Goal: Task Accomplishment & Management: Complete application form

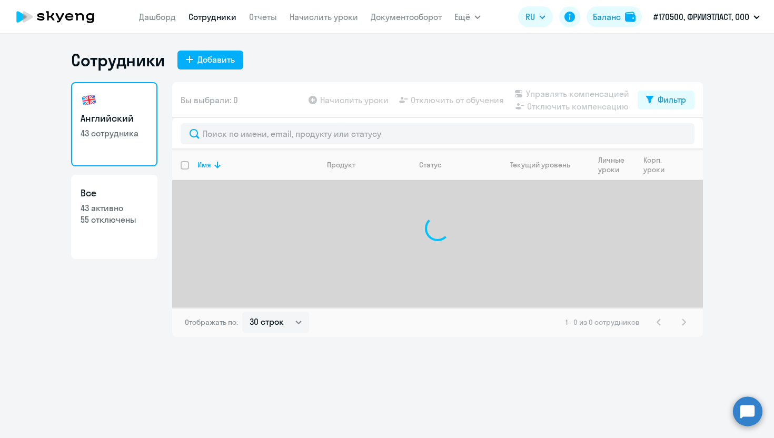
select select "30"
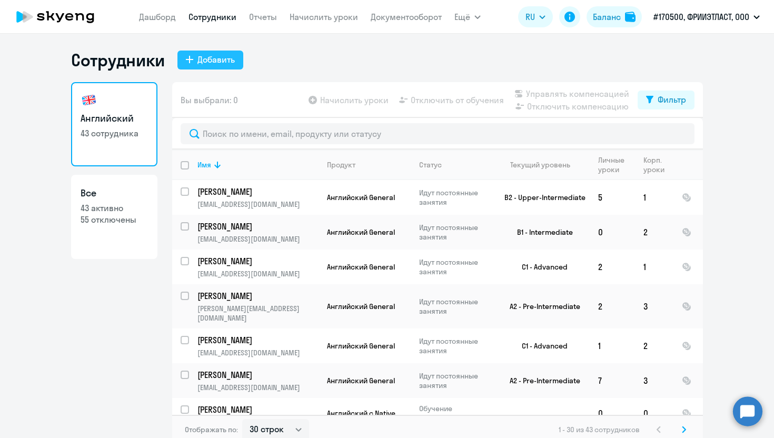
click at [211, 61] on div "Добавить" at bounding box center [215, 59] width 37 height 13
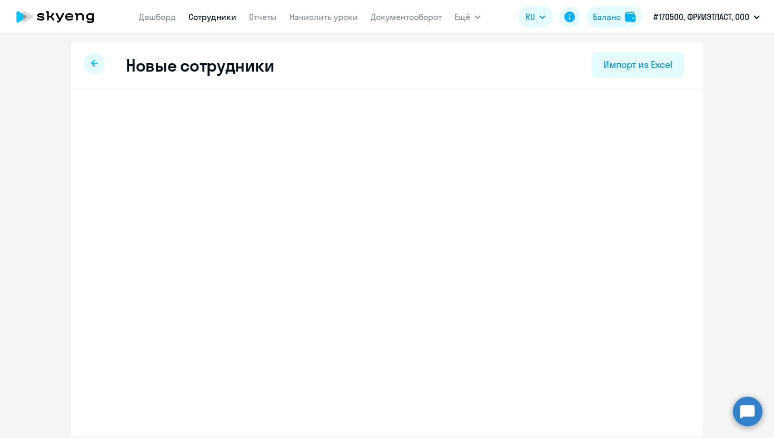
select select "english_adult_not_native_speaker"
select select "3"
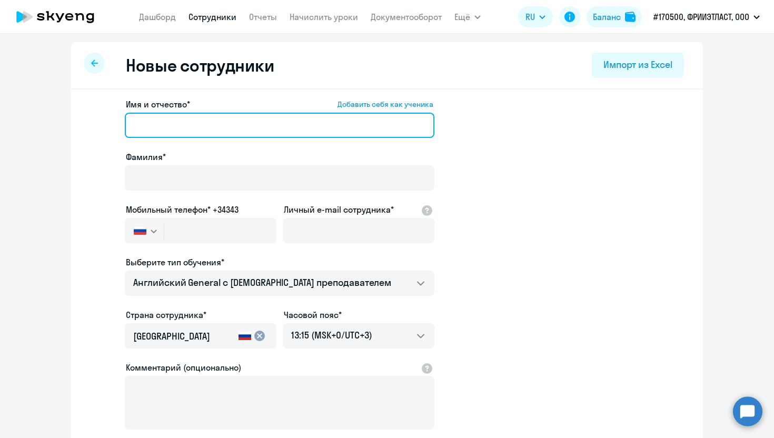
click at [181, 129] on input "Имя и отчество* Добавить себя как ученика" at bounding box center [280, 125] width 310 height 25
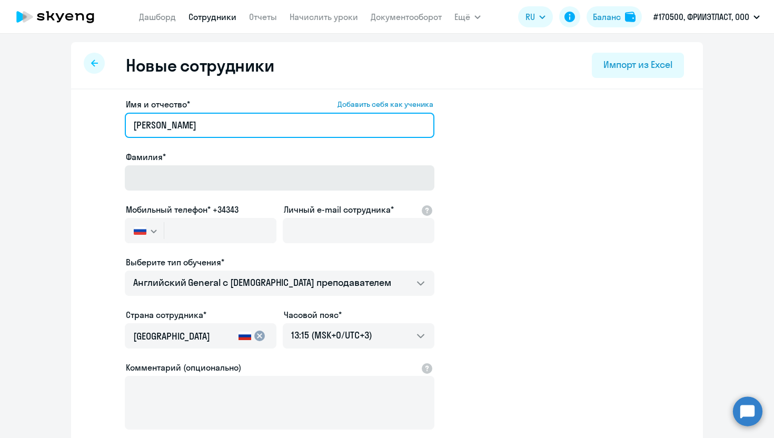
type input "[PERSON_NAME]"
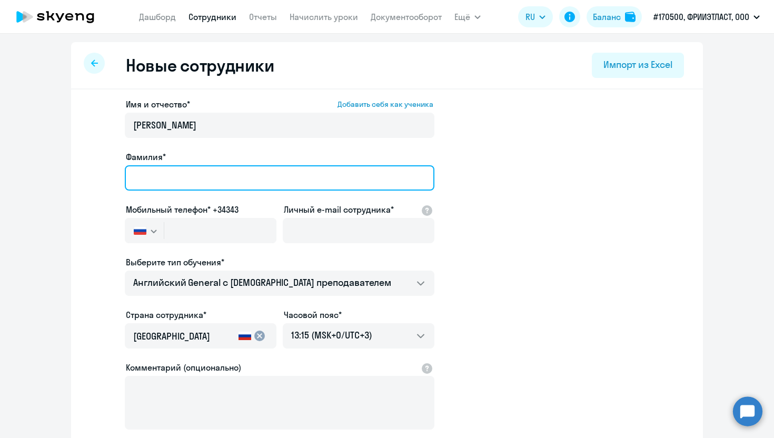
click at [156, 179] on input "Фамилия*" at bounding box center [280, 177] width 310 height 25
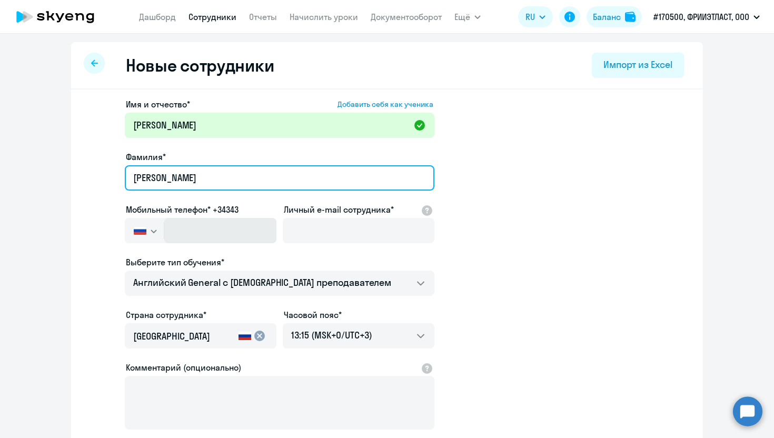
type input "[PERSON_NAME]"
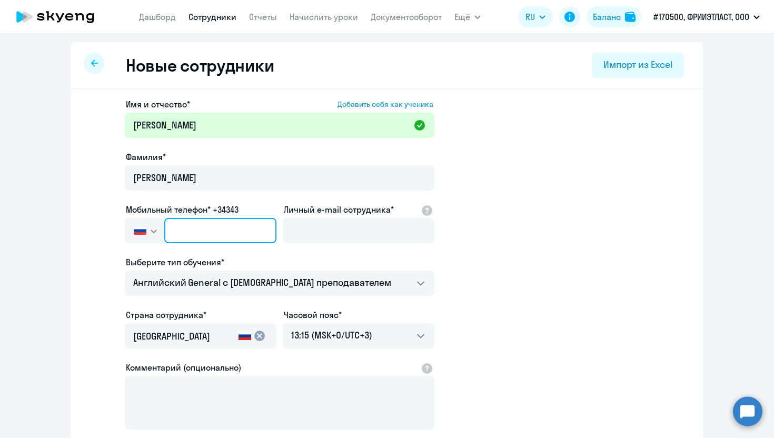
click at [190, 228] on input "text" at bounding box center [220, 230] width 112 height 25
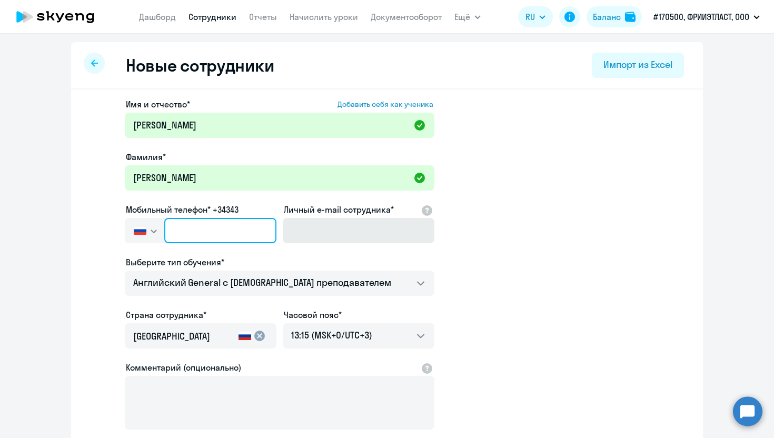
paste input "[PHONE_NUMBER]"
type input "[PHONE_NUMBER]"
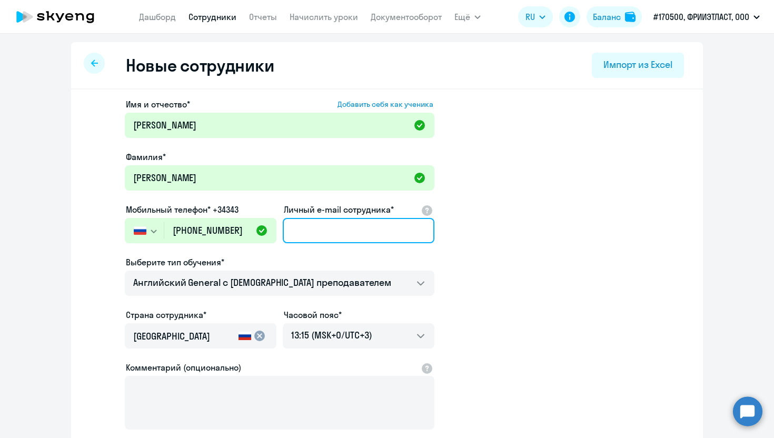
click at [339, 226] on input "Личный e-mail сотрудника*" at bounding box center [359, 230] width 152 height 25
paste input "milena.kalmykova@flocktory"
type input "[EMAIL_ADDRESS][DOMAIN_NAME]"
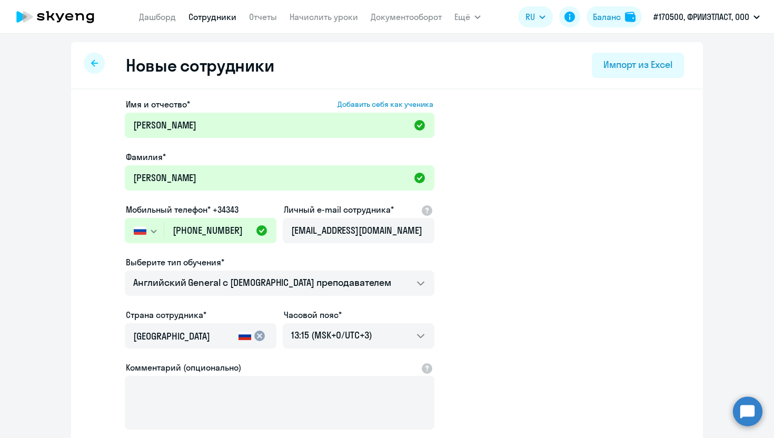
click at [473, 291] on app-new-student-form "Имя и отчество* Добавить себя как ученика [PERSON_NAME]* [PERSON_NAME] Мобильны…" at bounding box center [387, 286] width 598 height 376
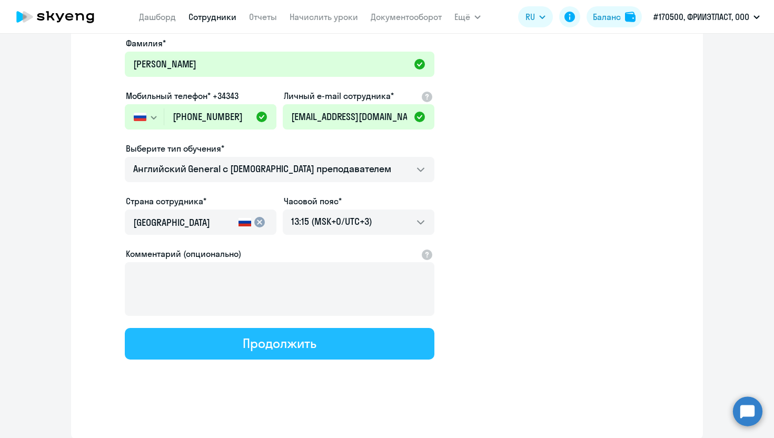
click at [250, 339] on div "Продолжить" at bounding box center [279, 343] width 73 height 17
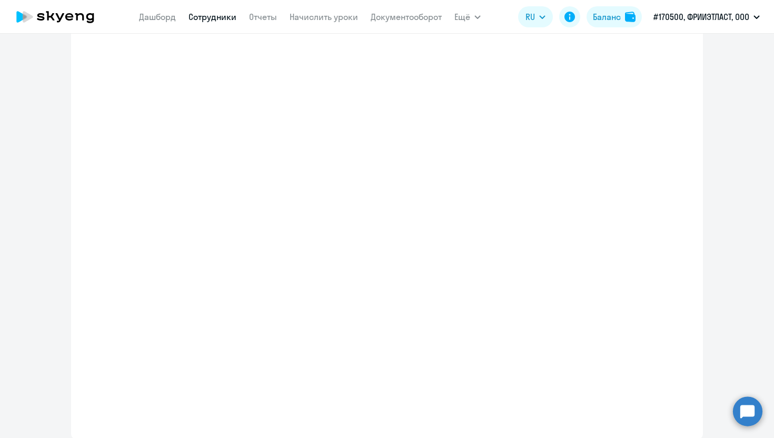
select select "english_adult_not_native_speaker"
select select "3"
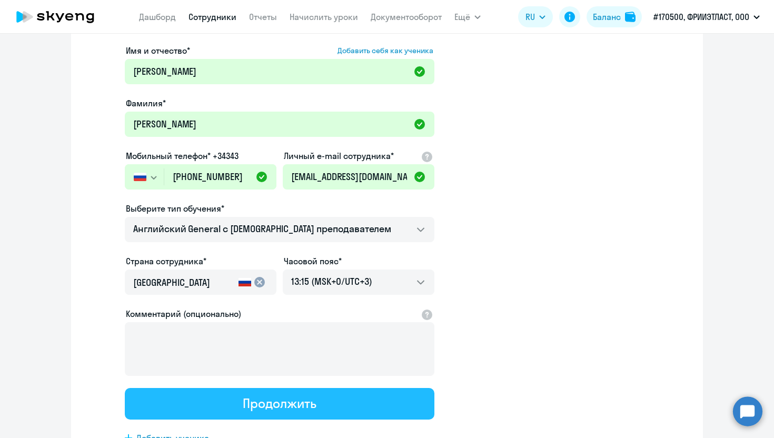
scroll to position [0, 0]
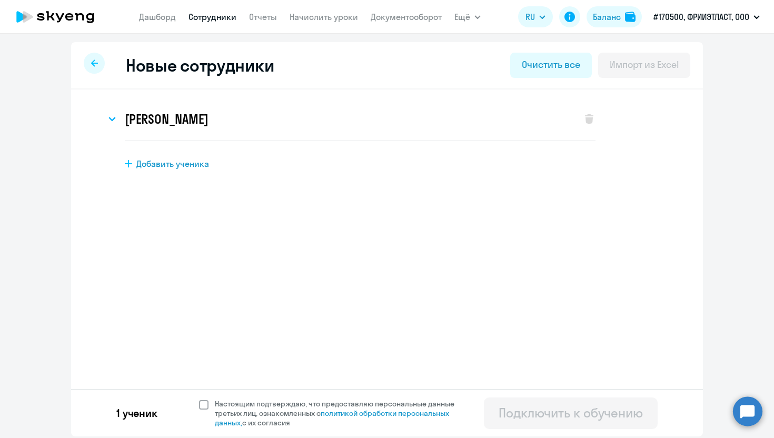
click at [199, 403] on span at bounding box center [203, 404] width 9 height 9
click at [199, 399] on input "Настоящим подтверждаю, что предоставляю персональные данные третьих лиц, ознако…" at bounding box center [199, 399] width 1 height 1
checkbox input "true"
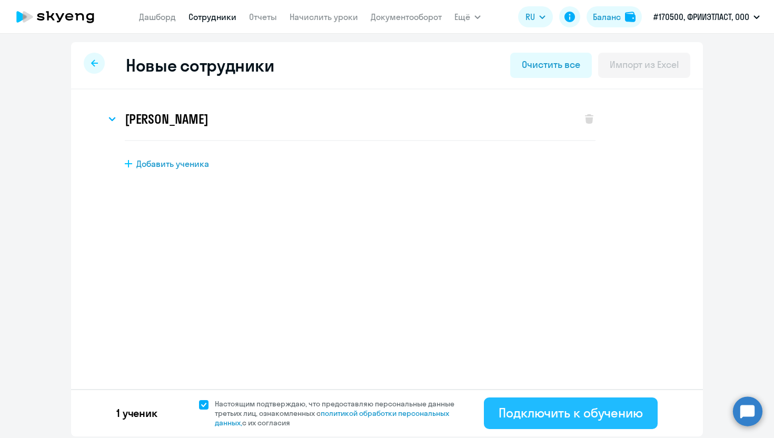
click at [552, 420] on div "Подключить к обучению" at bounding box center [571, 412] width 144 height 17
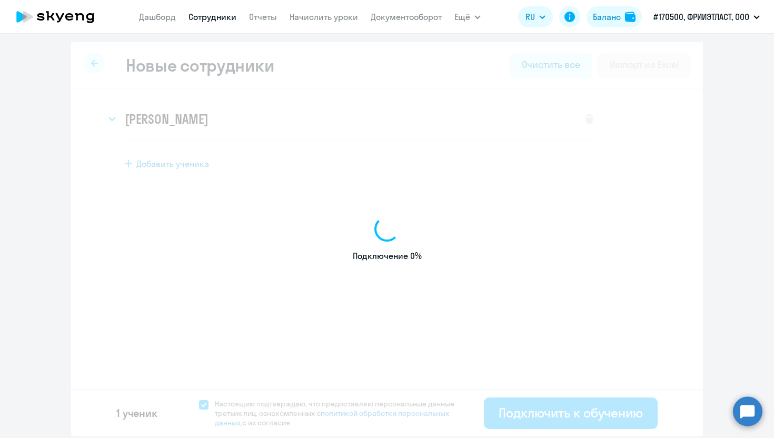
select select "english_adult_not_native_speaker"
select select "3"
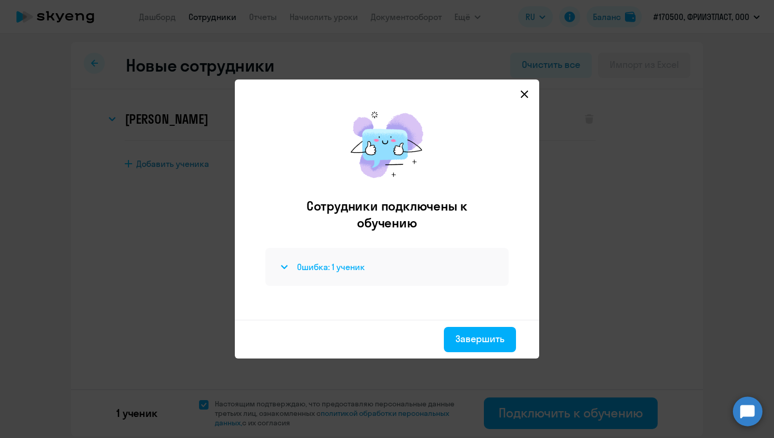
click at [329, 267] on h4 "Ошибка: 1 ученик" at bounding box center [331, 267] width 68 height 12
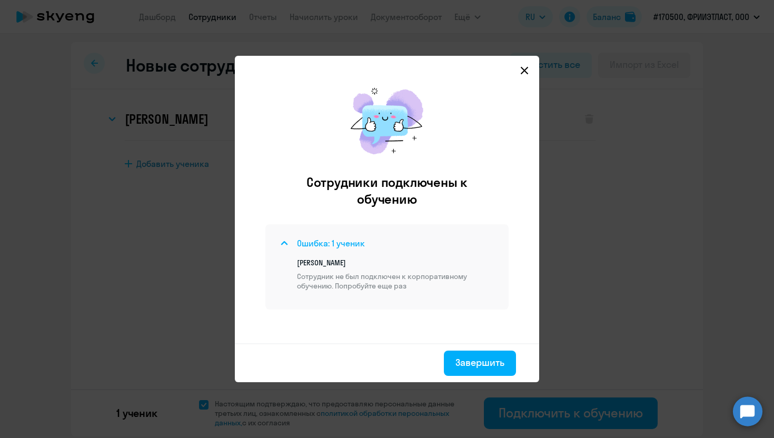
click at [334, 246] on h4 "Ошибка: 1 ученик" at bounding box center [331, 244] width 68 height 12
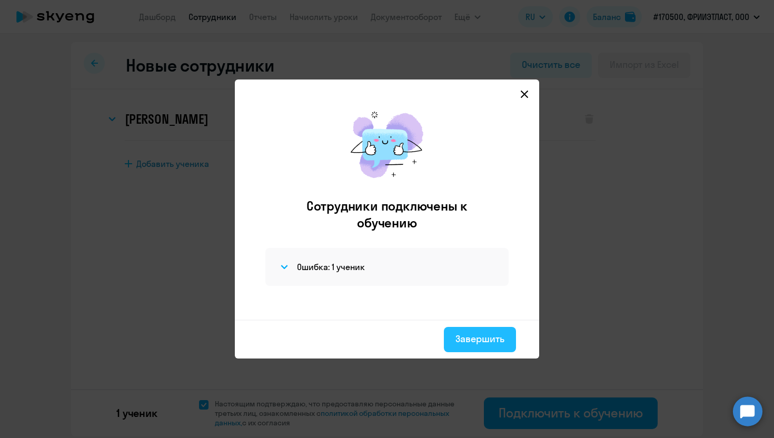
click at [463, 334] on div "Завершить" at bounding box center [480, 339] width 49 height 14
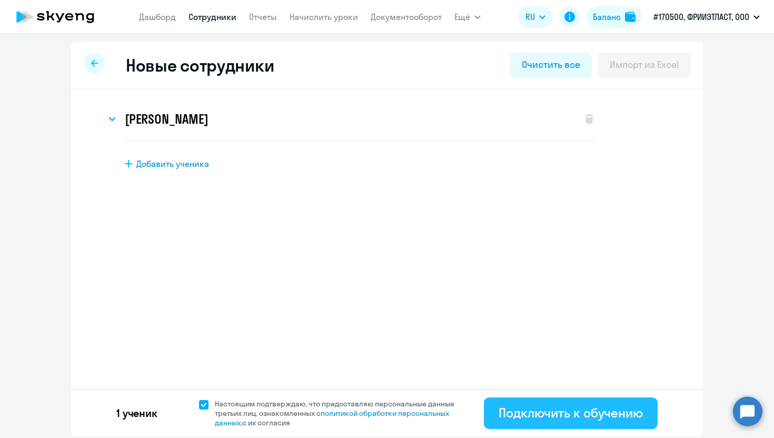
click at [558, 417] on div "Подключить к обучению" at bounding box center [571, 412] width 144 height 17
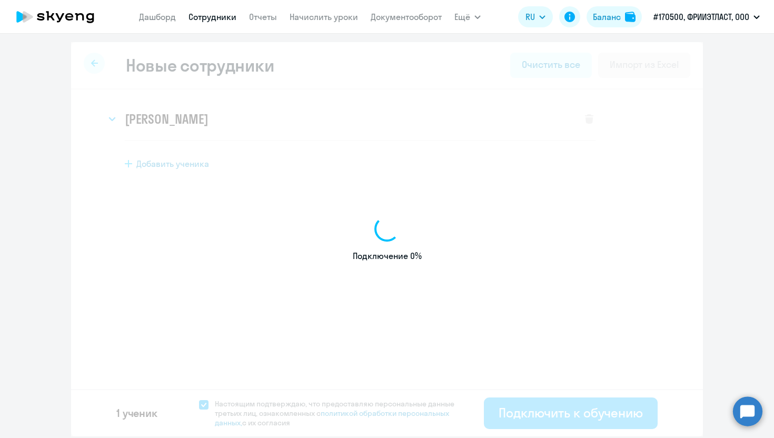
select select "english_adult_not_native_speaker"
select select "3"
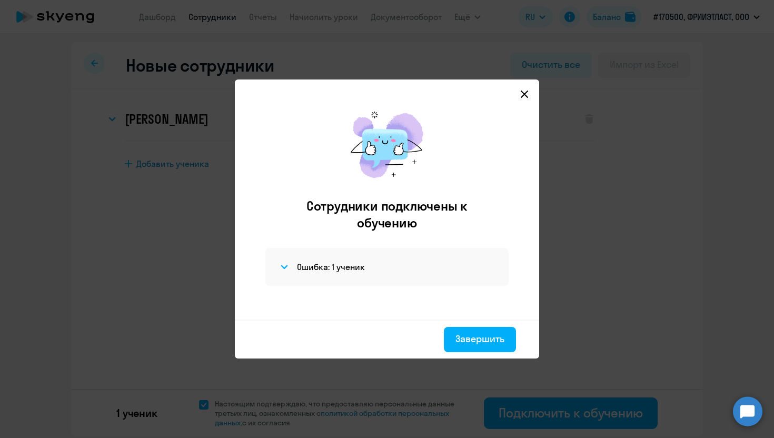
click at [320, 276] on div "Ошибка: 1 ученик" at bounding box center [386, 267] width 243 height 38
click at [321, 269] on h4 "Ошибка: 1 ученик" at bounding box center [331, 267] width 68 height 12
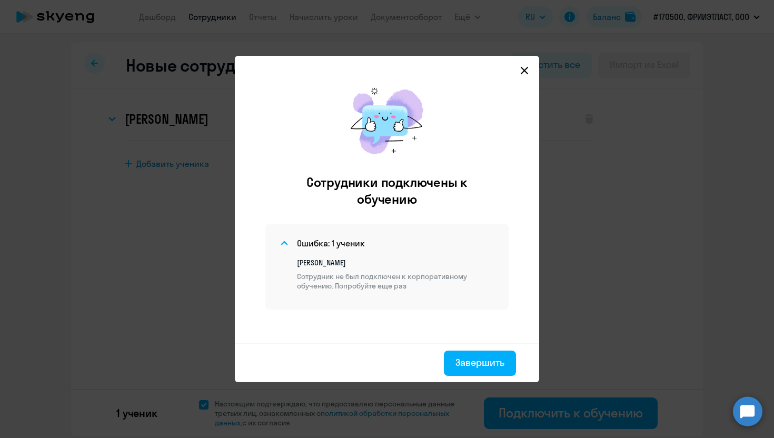
click at [356, 287] on p "Сотрудник не был подключен к корпоративному обучению. Попробуйте еще раз" at bounding box center [396, 281] width 199 height 19
click at [526, 76] on svg-icon at bounding box center [524, 70] width 13 height 13
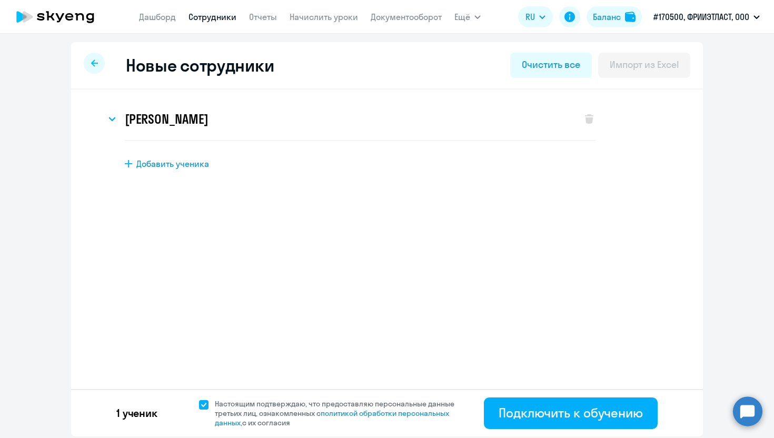
click at [202, 412] on label "Настоящим подтверждаю, что предоставляю персональные данные третьих лиц, ознако…" at bounding box center [333, 413] width 268 height 28
click at [199, 399] on input "Настоящим подтверждаю, что предоставляю персональные данные третьих лиц, ознако…" at bounding box center [199, 399] width 1 height 1
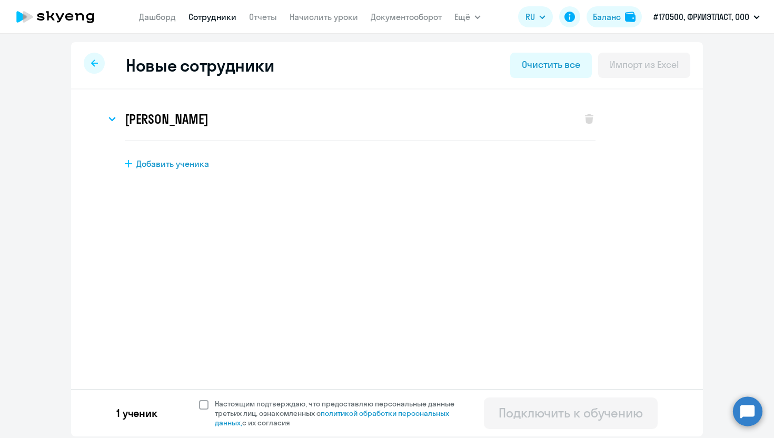
click at [201, 407] on span at bounding box center [203, 404] width 9 height 9
click at [199, 399] on input "Настоящим подтверждаю, что предоставляю персональные данные третьих лиц, ознако…" at bounding box center [199, 399] width 1 height 1
checkbox input "true"
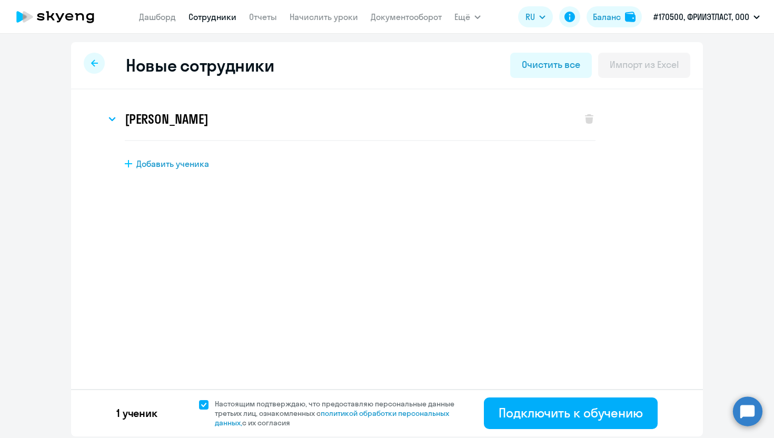
click at [576, 430] on div "1 ученик Настоящим подтверждаю, что предоставляю персональные данные третьих ли…" at bounding box center [387, 412] width 632 height 47
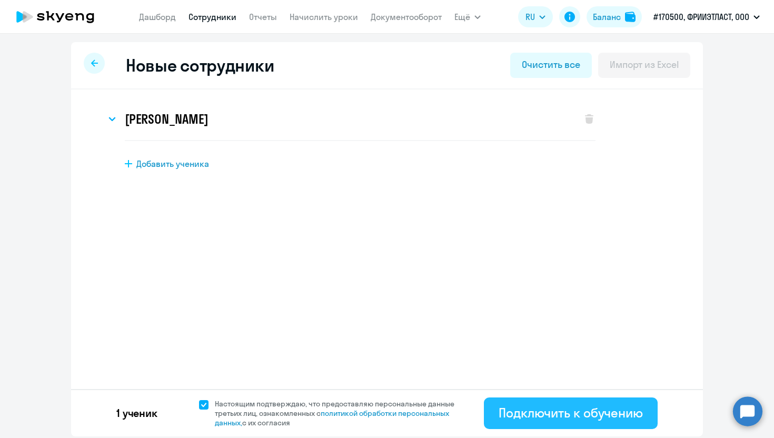
click at [569, 408] on div "Подключить к обучению" at bounding box center [571, 412] width 144 height 17
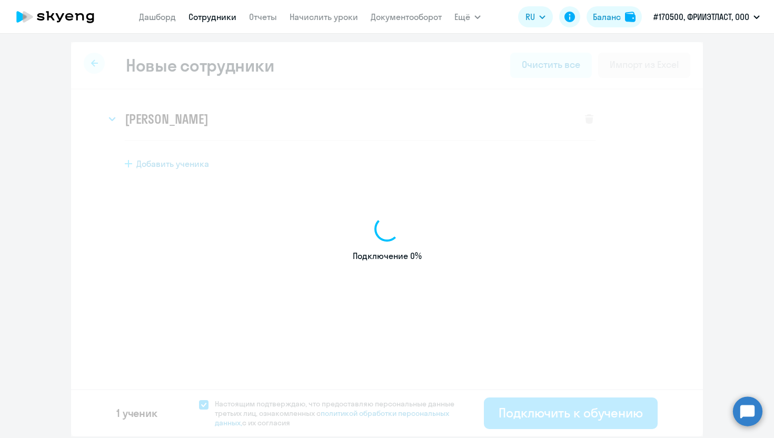
select select "english_adult_not_native_speaker"
select select "3"
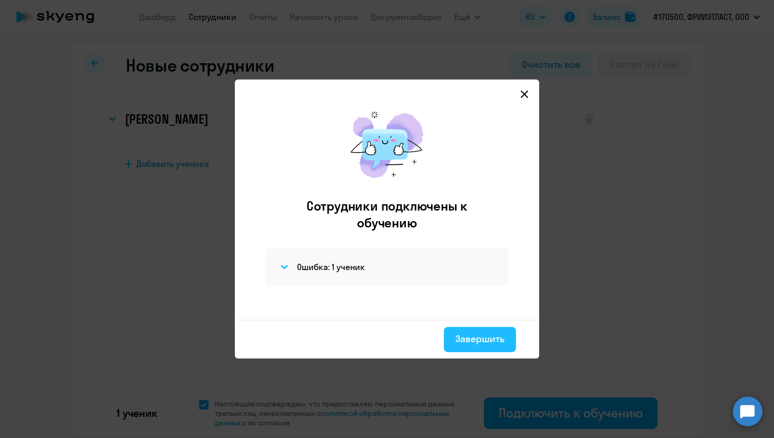
click at [490, 347] on button "Завершить" at bounding box center [480, 339] width 72 height 25
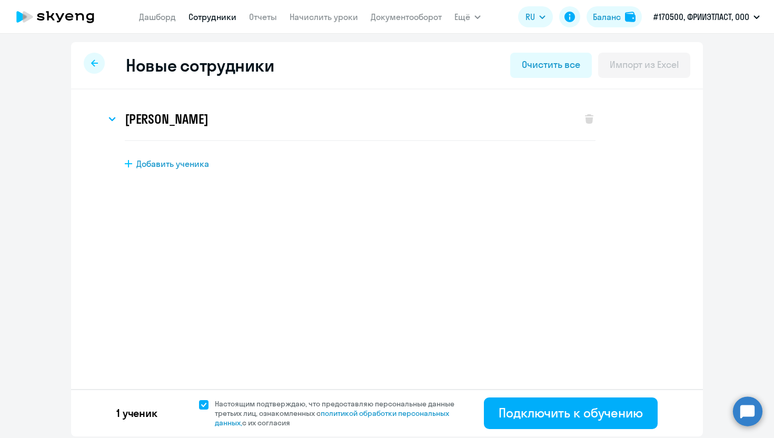
click at [743, 410] on circle at bounding box center [747, 411] width 29 height 29
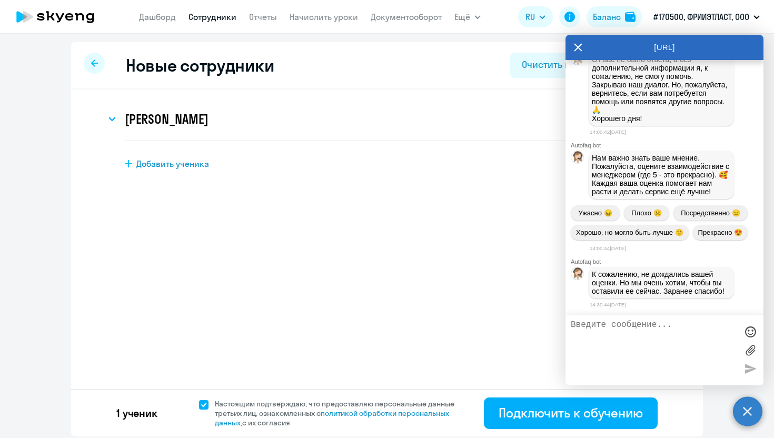
click at [602, 330] on textarea at bounding box center [654, 350] width 166 height 60
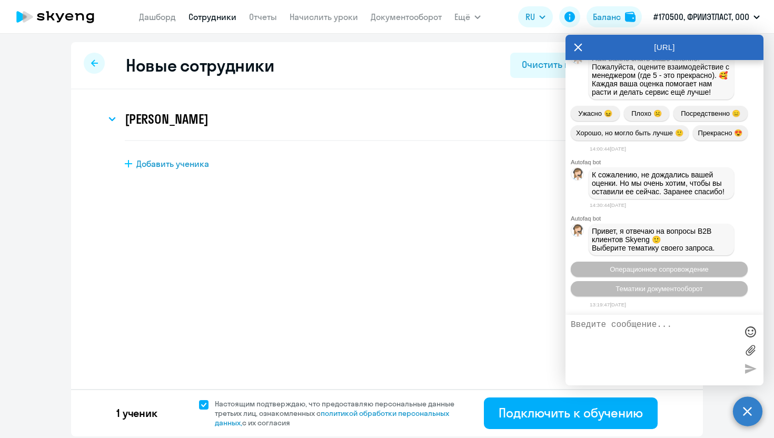
scroll to position [6743, 0]
paste textarea "milena.kalmykova@flocktory"
click at [647, 327] on textarea "milena.kalmykova@flocktory" at bounding box center [654, 350] width 166 height 60
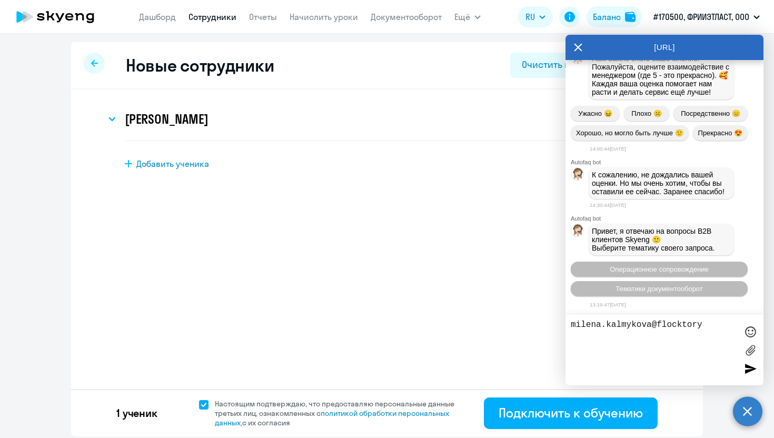
type textarea "milena.kalmykova@flocktory"
click at [580, 47] on icon at bounding box center [578, 47] width 8 height 25
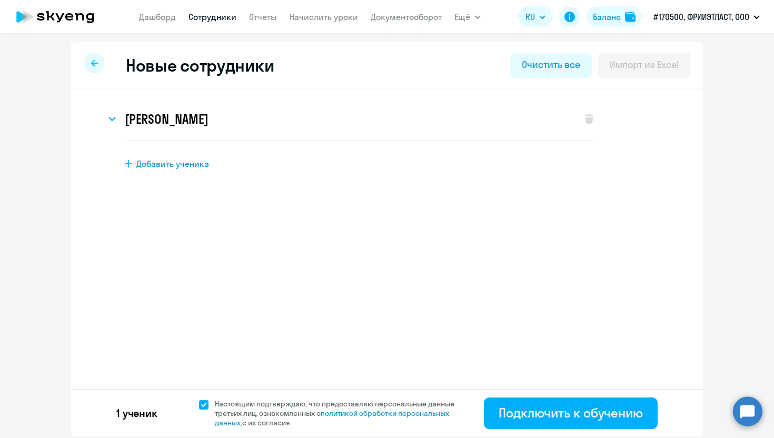
click at [472, 209] on div "[PERSON_NAME] Имя и отчество* Добавить себя как ученика [PERSON_NAME]* [PERSON_…" at bounding box center [387, 163] width 632 height 146
click at [208, 120] on h3 "[PERSON_NAME]" at bounding box center [166, 119] width 83 height 17
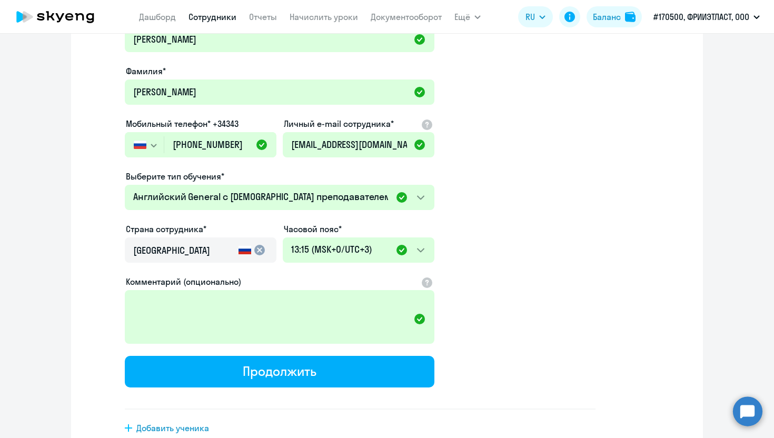
scroll to position [135, 0]
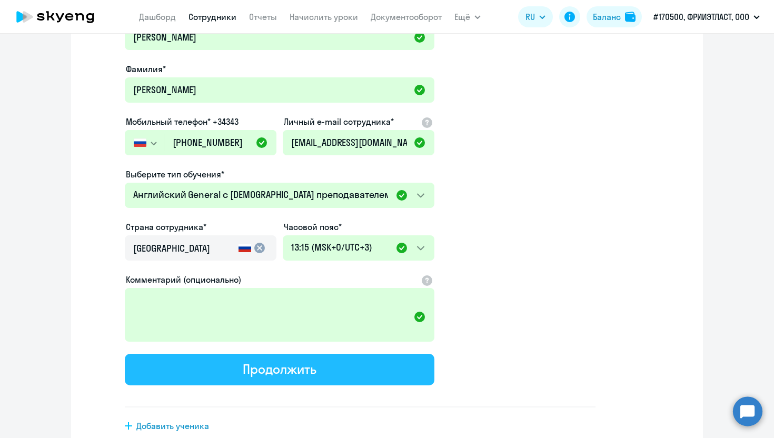
click at [241, 376] on button "Продолжить" at bounding box center [280, 370] width 310 height 32
select select "english_adult_not_native_speaker"
select select "3"
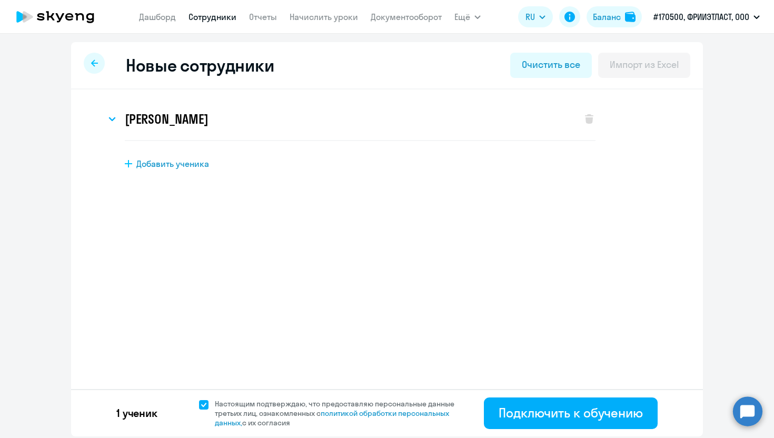
scroll to position [0, 0]
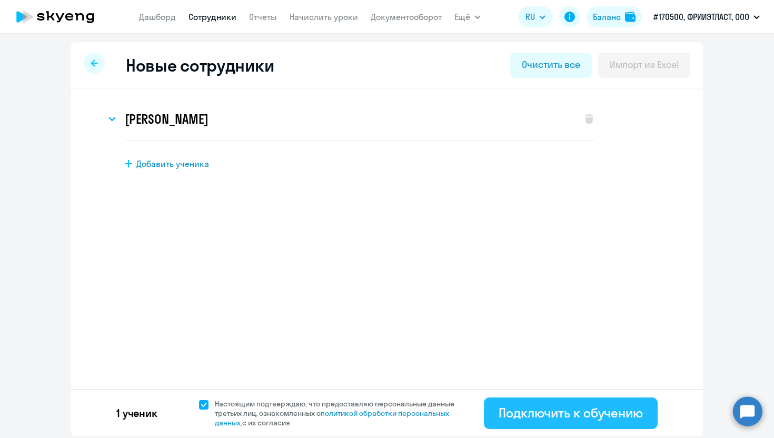
click at [598, 421] on div "Подключить к обучению" at bounding box center [571, 412] width 144 height 17
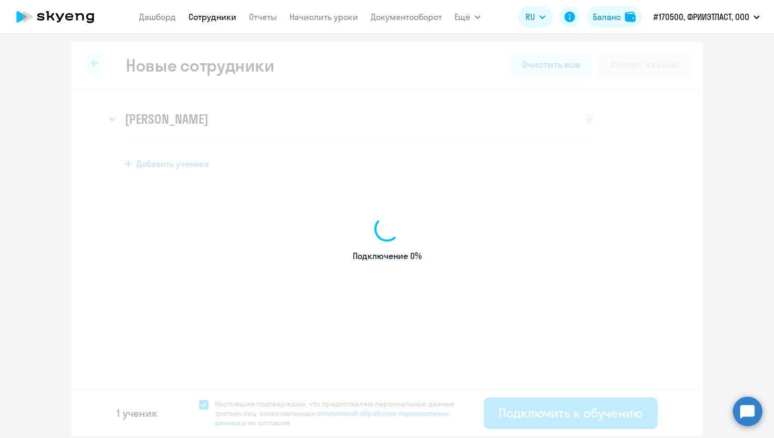
select select "english_adult_not_native_speaker"
select select "3"
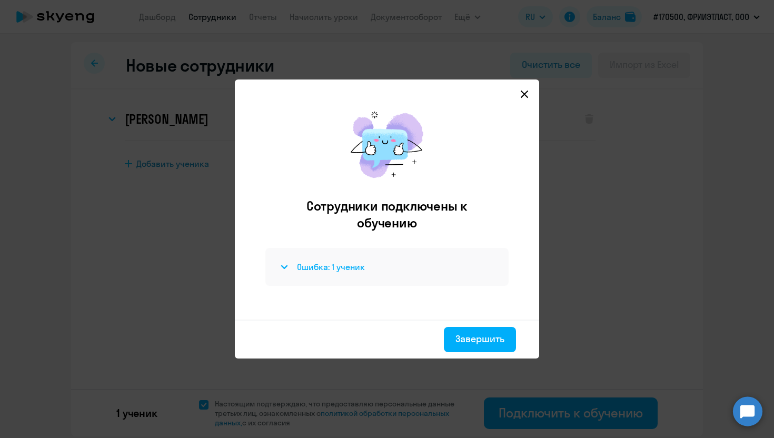
click at [299, 270] on h4 "Ошибка: 1 ученик" at bounding box center [331, 267] width 68 height 12
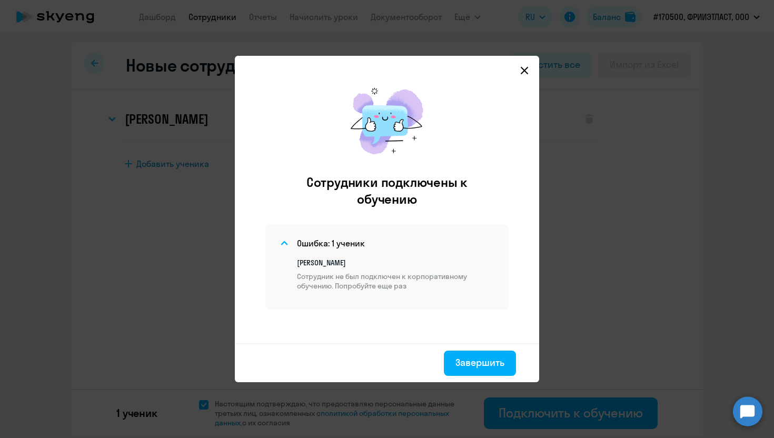
click at [525, 68] on icon at bounding box center [524, 70] width 8 height 8
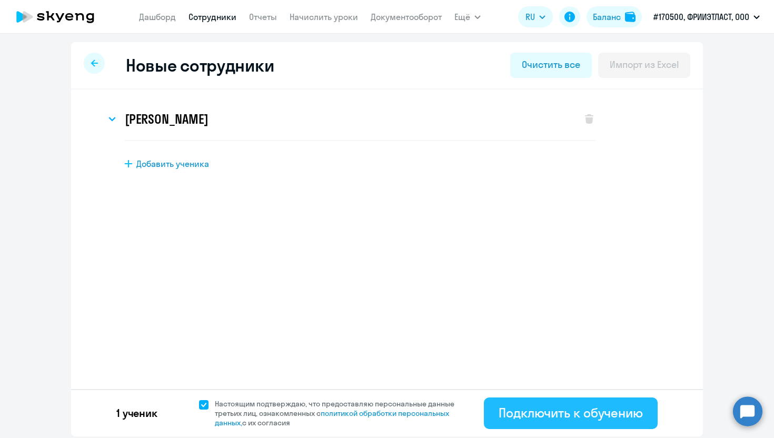
click at [552, 415] on div "Подключить к обучению" at bounding box center [571, 412] width 144 height 17
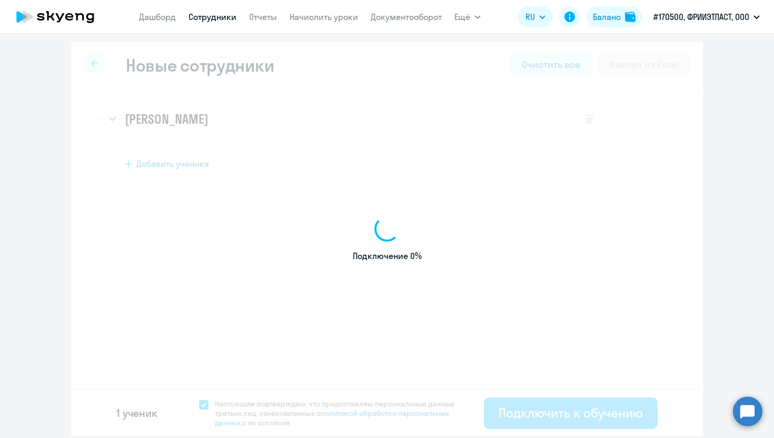
select select "english_adult_not_native_speaker"
select select "3"
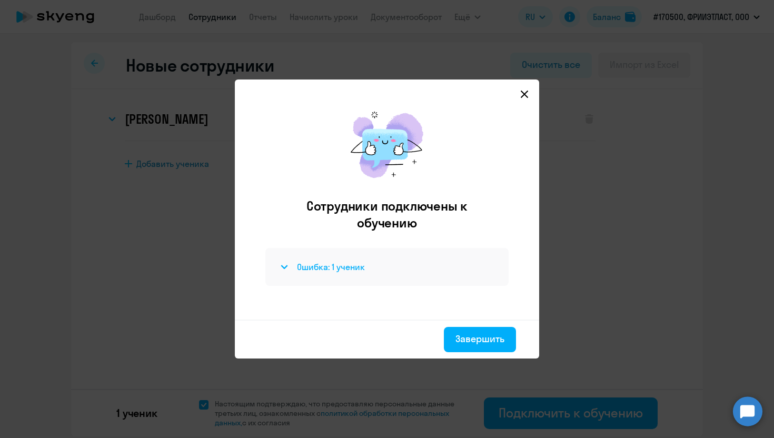
click at [349, 265] on h4 "Ошибка: 1 ученик" at bounding box center [331, 267] width 68 height 12
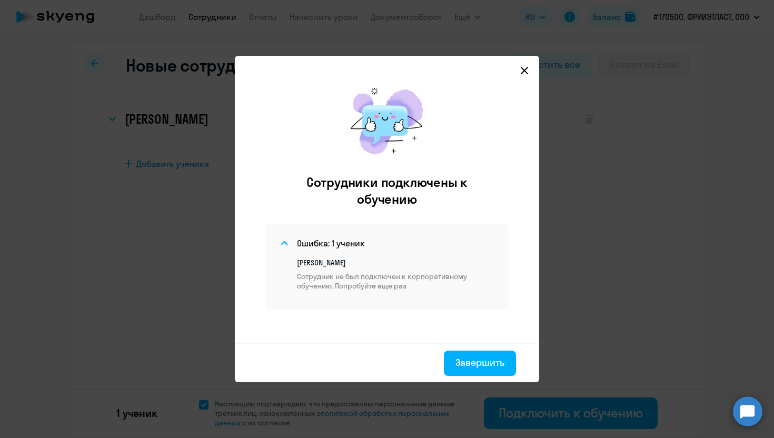
click at [527, 79] on div "Сотрудники подключены к обучению Ошибка: 1 ученик [PERSON_NAME] [PERSON_NAME] н…" at bounding box center [387, 210] width 288 height 266
click at [524, 68] on icon at bounding box center [524, 70] width 8 height 8
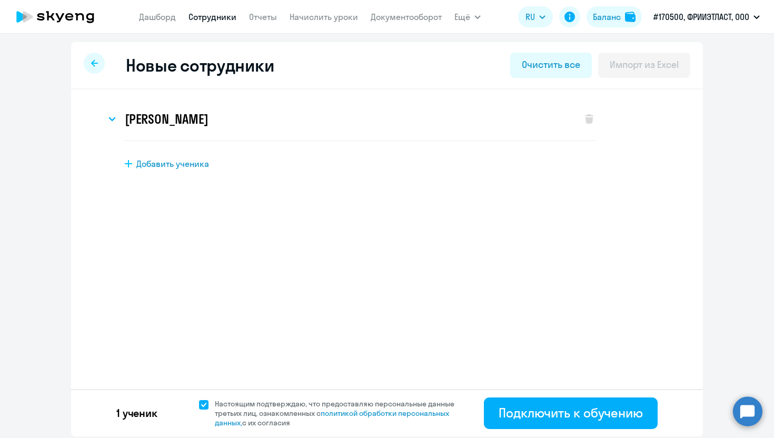
click at [745, 411] on circle at bounding box center [747, 411] width 29 height 29
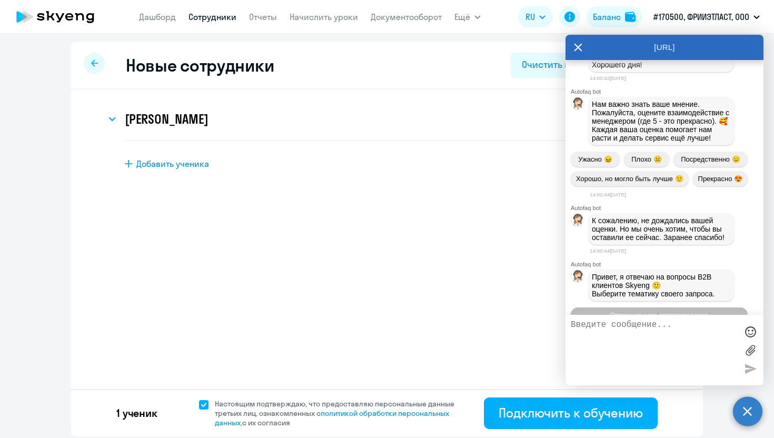
scroll to position [6743, 0]
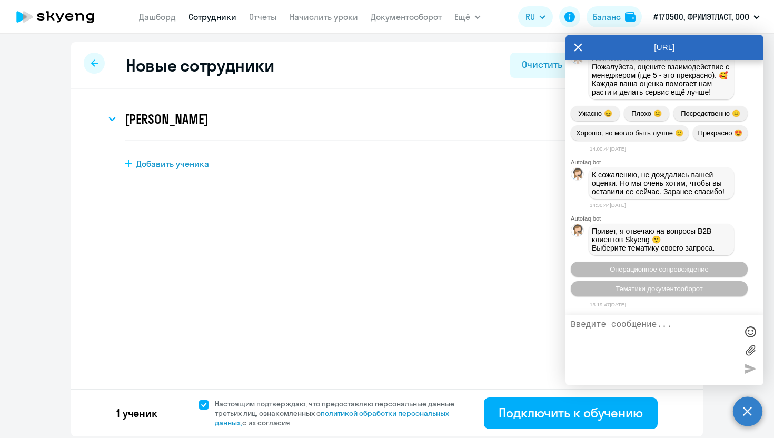
click at [613, 334] on textarea at bounding box center [654, 350] width 166 height 60
type textarea "Добрый день! Не дает добавить ученика к программе."
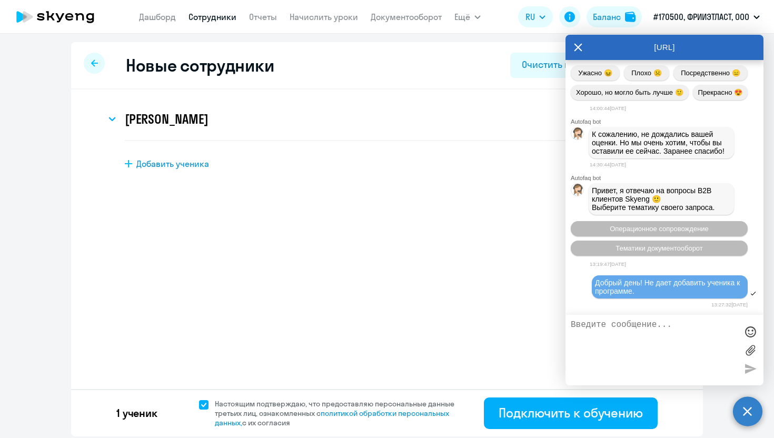
scroll to position [6871, 0]
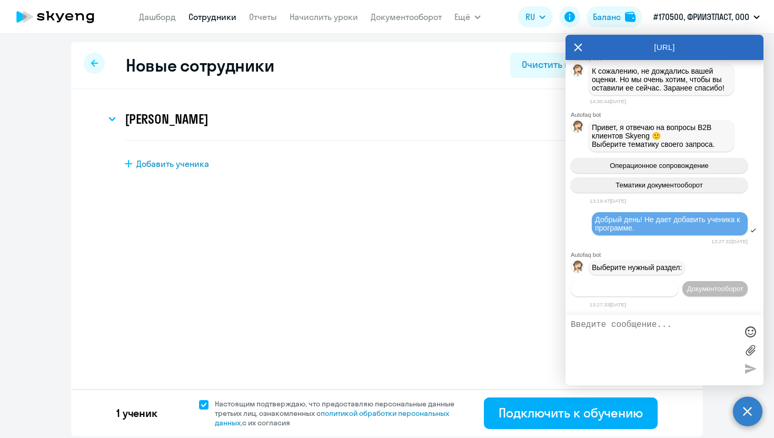
click at [659, 281] on button "Операционное сопровождение" at bounding box center [624, 288] width 107 height 15
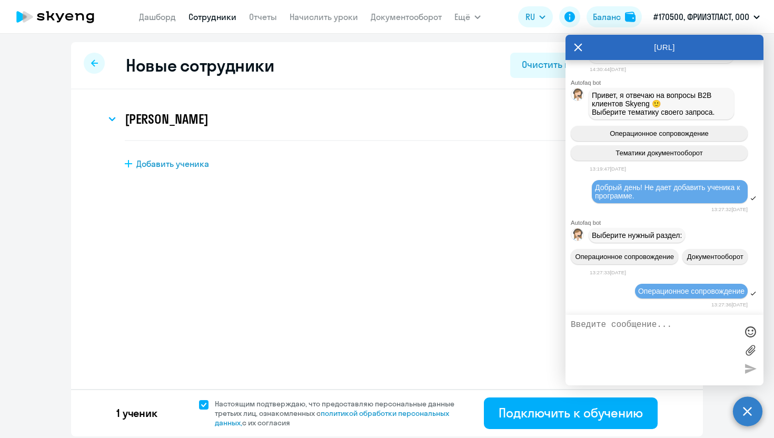
drag, startPoint x: 637, startPoint y: 174, endPoint x: 593, endPoint y: 161, distance: 45.7
click at [593, 180] on div "Добрый день! Не дает добавить ученика к программе." at bounding box center [670, 191] width 156 height 23
copy span "Добрый день! Не дает добавить ученика к программе."
click at [749, 352] on label at bounding box center [751, 350] width 16 height 16
click at [0, 0] on input "file" at bounding box center [0, 0] width 0 height 0
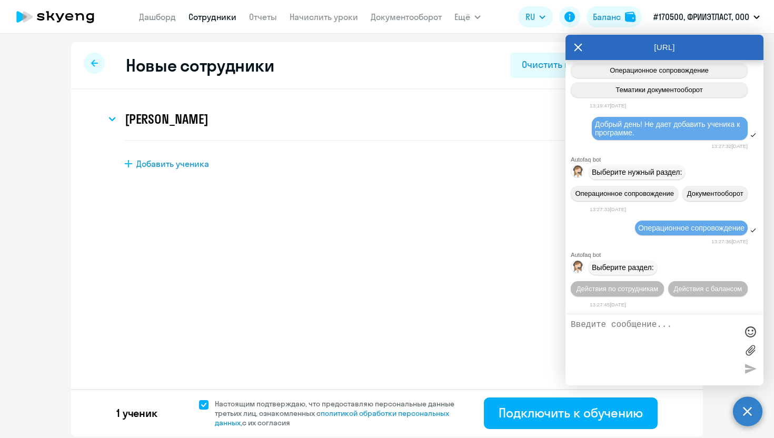
scroll to position [6969, 0]
click at [604, 289] on span "Действия по сотрудникам" at bounding box center [618, 289] width 82 height 8
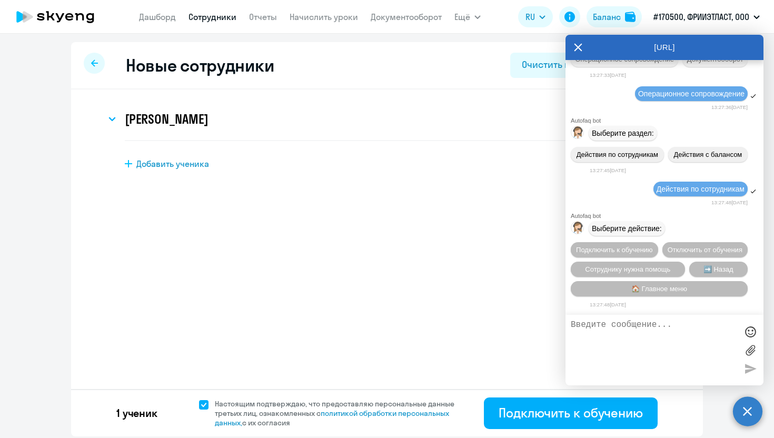
scroll to position [7109, 0]
click at [636, 246] on span "Подключить к обучению" at bounding box center [614, 250] width 77 height 8
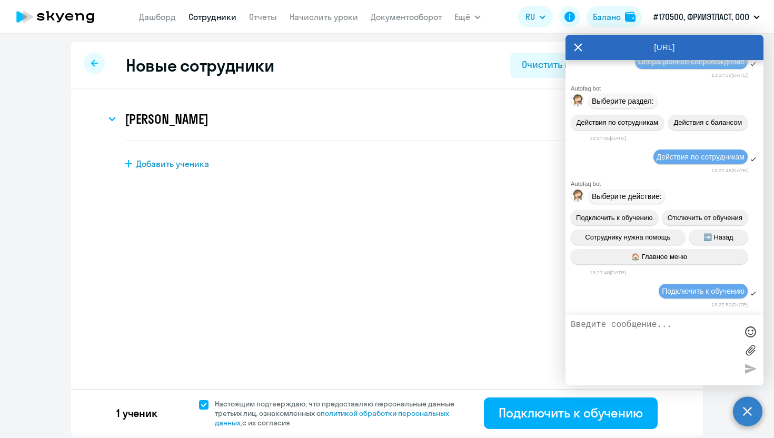
scroll to position [7249, 0]
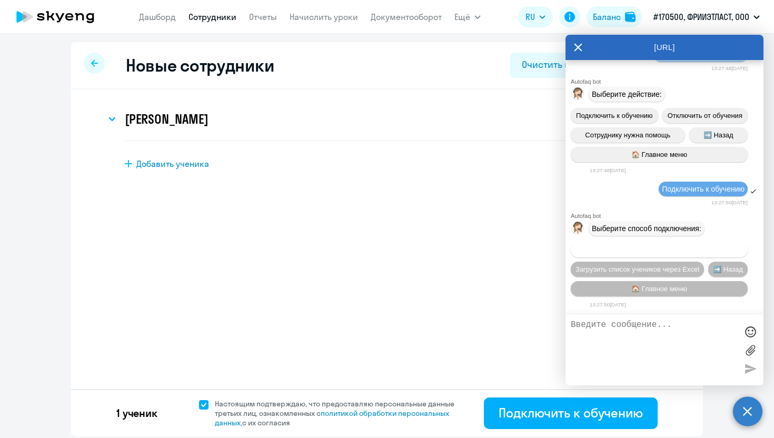
click at [684, 248] on span "Добавить учеников вручную" at bounding box center [660, 250] width 90 height 8
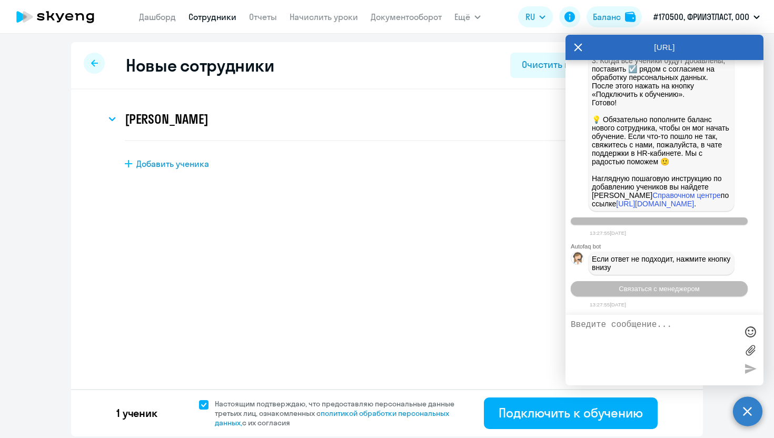
scroll to position [7759, 0]
click at [668, 295] on button "Связаться с менеджером" at bounding box center [659, 288] width 177 height 15
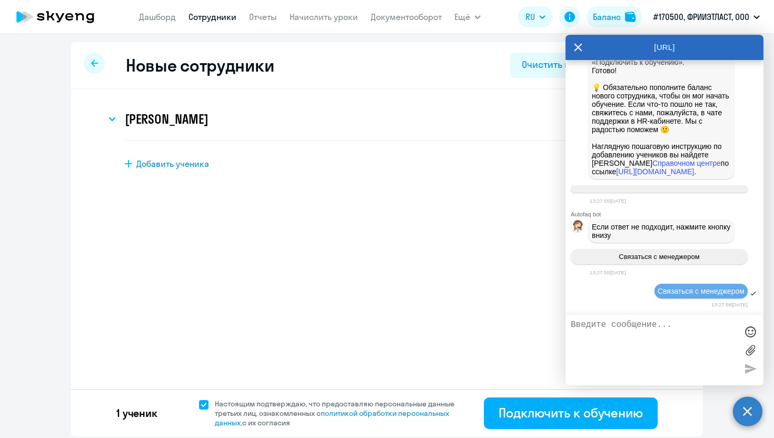
click at [631, 332] on textarea at bounding box center [654, 350] width 166 height 60
paste textarea "Добрый день! Не дает добавить ученика к программе."
type textarea "Добрый день! Не дает добавить ученика к программе."
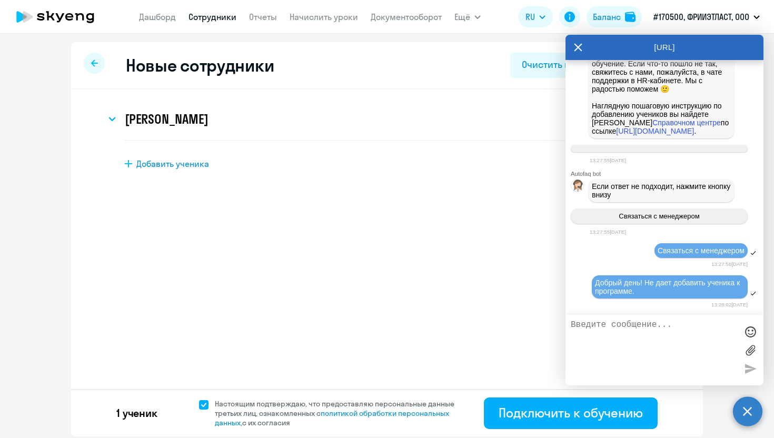
scroll to position [7834, 0]
type textarea "Пишет - ошибка"
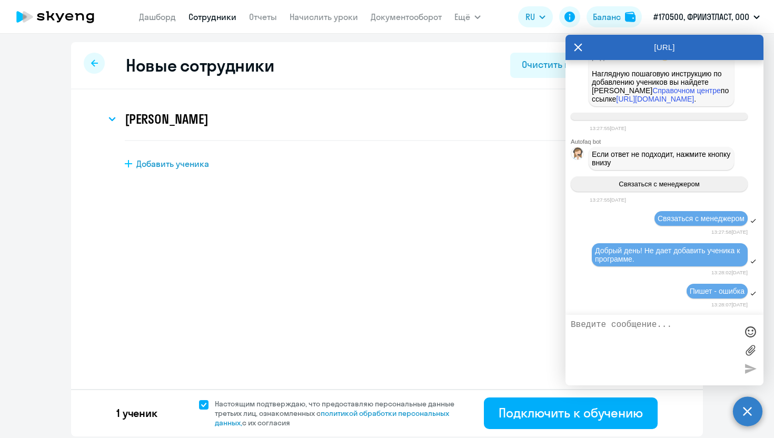
click at [753, 350] on label at bounding box center [751, 350] width 16 height 16
click at [0, 0] on input "file" at bounding box center [0, 0] width 0 height 0
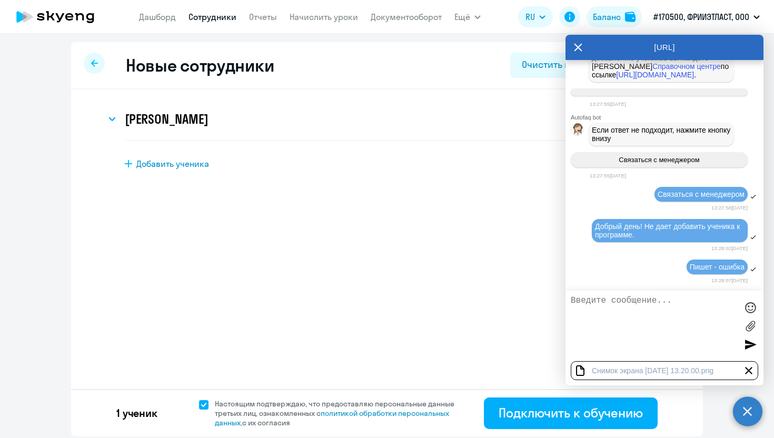
click at [754, 344] on div at bounding box center [751, 345] width 16 height 16
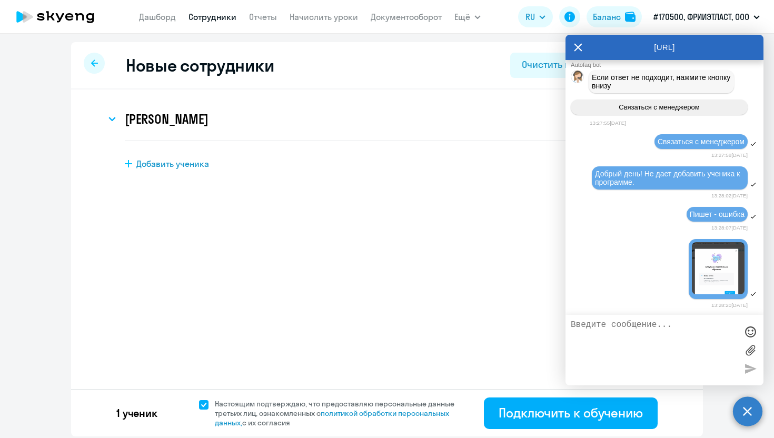
scroll to position [7945, 0]
click at [705, 264] on img at bounding box center [718, 268] width 53 height 52
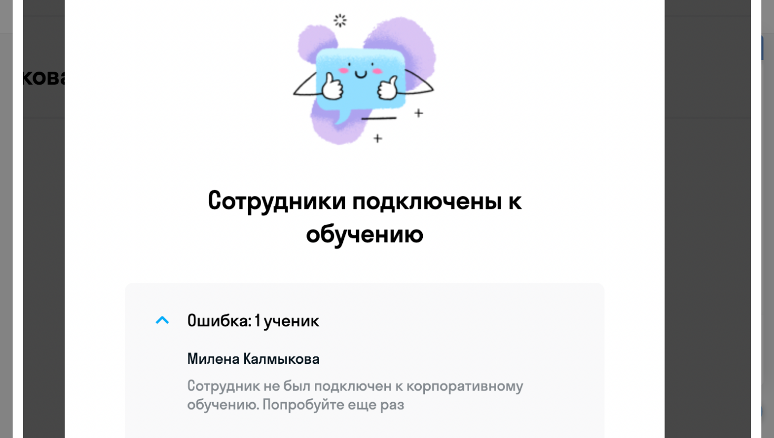
scroll to position [0, 0]
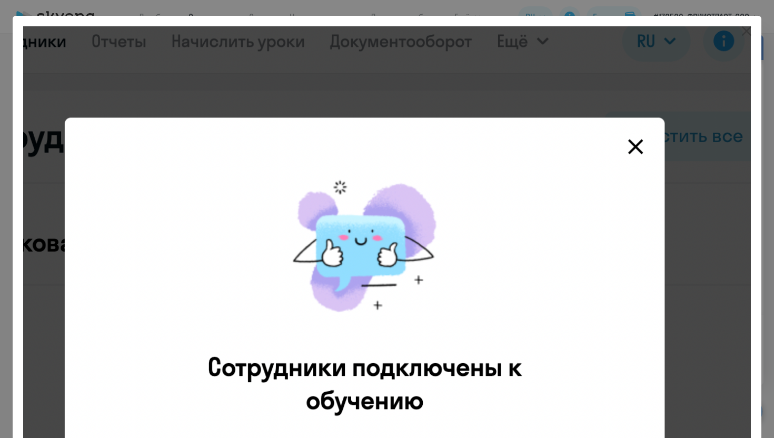
click at [710, 3] on div at bounding box center [387, 219] width 774 height 438
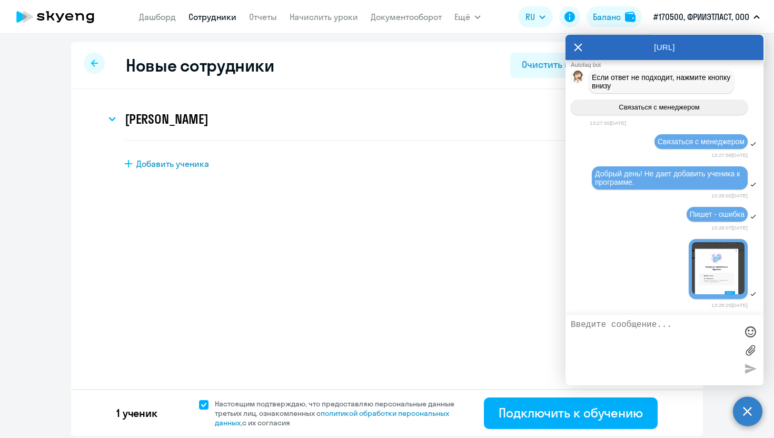
click at [663, 334] on textarea at bounding box center [654, 350] width 166 height 60
type textarea "Пробую еще раз - тоже самое"
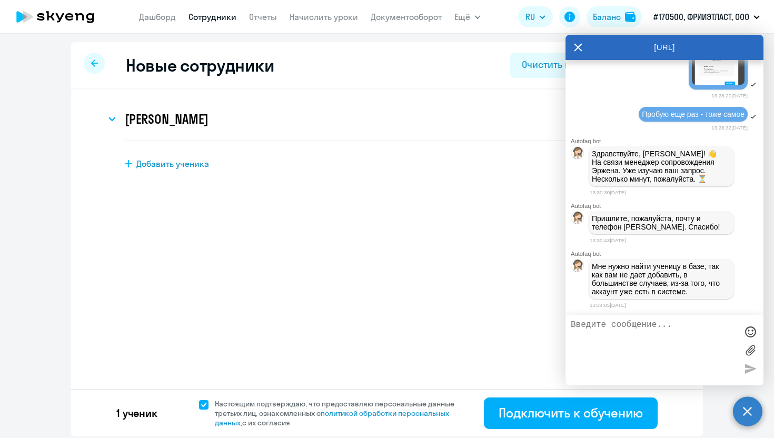
scroll to position [8167, 0]
click at [641, 333] on textarea at bounding box center [654, 350] width 166 height 60
click at [608, 331] on textarea at bounding box center [654, 350] width 166 height 60
type textarea "Секунду"
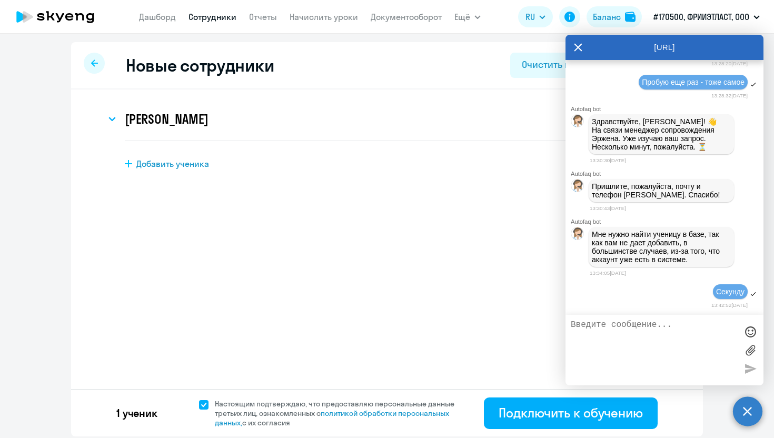
scroll to position [8200, 0]
click at [163, 126] on h3 "[PERSON_NAME]" at bounding box center [166, 119] width 83 height 17
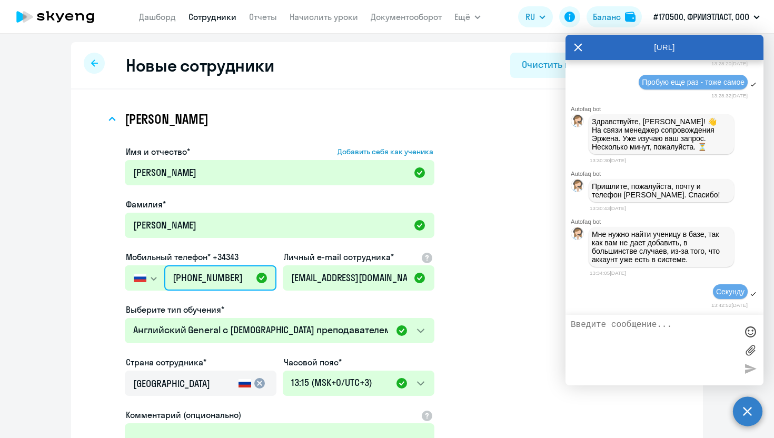
drag, startPoint x: 243, startPoint y: 279, endPoint x: 159, endPoint y: 279, distance: 84.8
click at [159, 279] on div "[GEOGRAPHIC_DATA] +7 [GEOGRAPHIC_DATA] +7 [GEOGRAPHIC_DATA] +380 [GEOGRAPHIC_DA…" at bounding box center [201, 277] width 152 height 25
click at [587, 325] on textarea at bounding box center [654, 350] width 166 height 60
paste textarea "[PHONE_NUMBER]"
type textarea "[PHONE_NUMBER]"
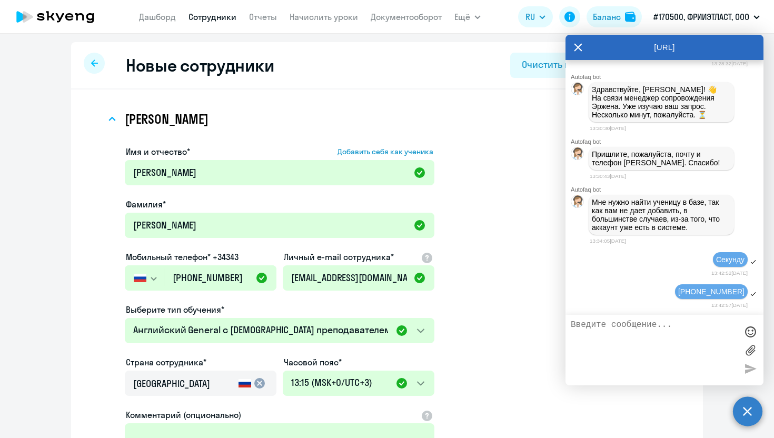
scroll to position [8233, 0]
click at [303, 275] on input "[EMAIL_ADDRESS][DOMAIN_NAME]" at bounding box center [359, 277] width 152 height 25
click at [371, 276] on input "[EMAIL_ADDRESS][DOMAIN_NAME]" at bounding box center [359, 277] width 152 height 25
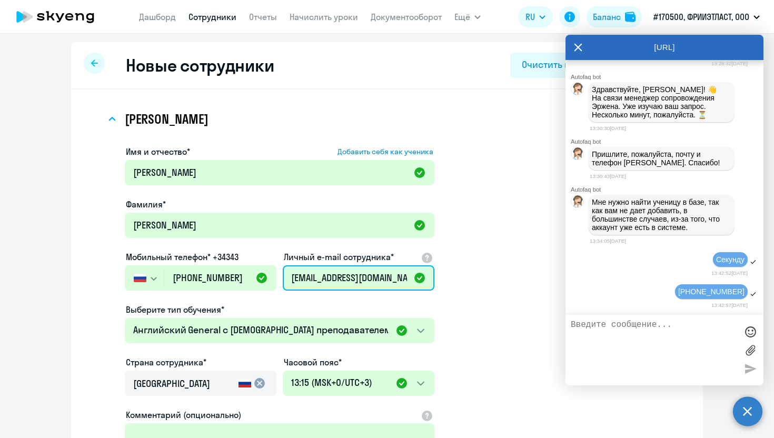
scroll to position [0, 29]
click at [343, 280] on input "[EMAIL_ADDRESS][DOMAIN_NAME]" at bounding box center [359, 277] width 152 height 25
click at [622, 333] on textarea at bounding box center [654, 350] width 166 height 60
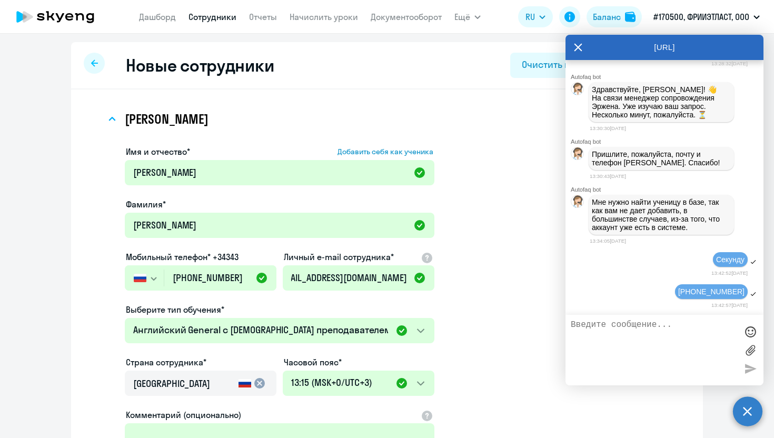
scroll to position [0, 0]
paste textarea "[EMAIL_ADDRESS][DOMAIN_NAME]"
type textarea "[EMAIL_ADDRESS][DOMAIN_NAME]"
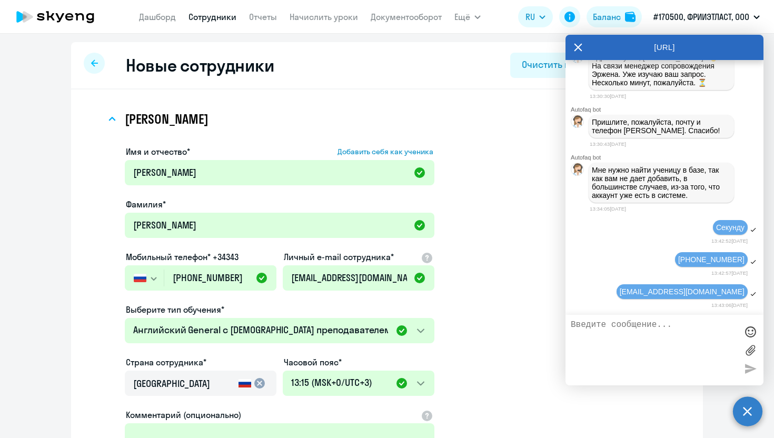
scroll to position [8266, 0]
